Goal: Find specific page/section: Find specific page/section

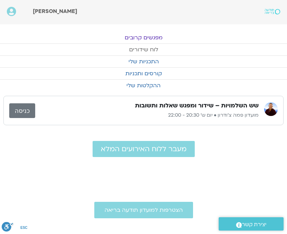
click at [145, 50] on link "לוח שידורים" at bounding box center [143, 50] width 287 height 12
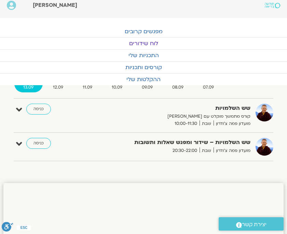
scroll to position [5, 0]
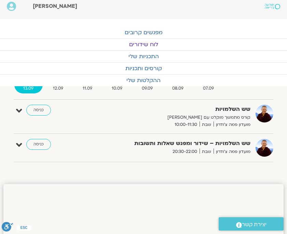
click at [36, 109] on link "כניסה" at bounding box center [38, 110] width 25 height 11
